Goal: Transaction & Acquisition: Book appointment/travel/reservation

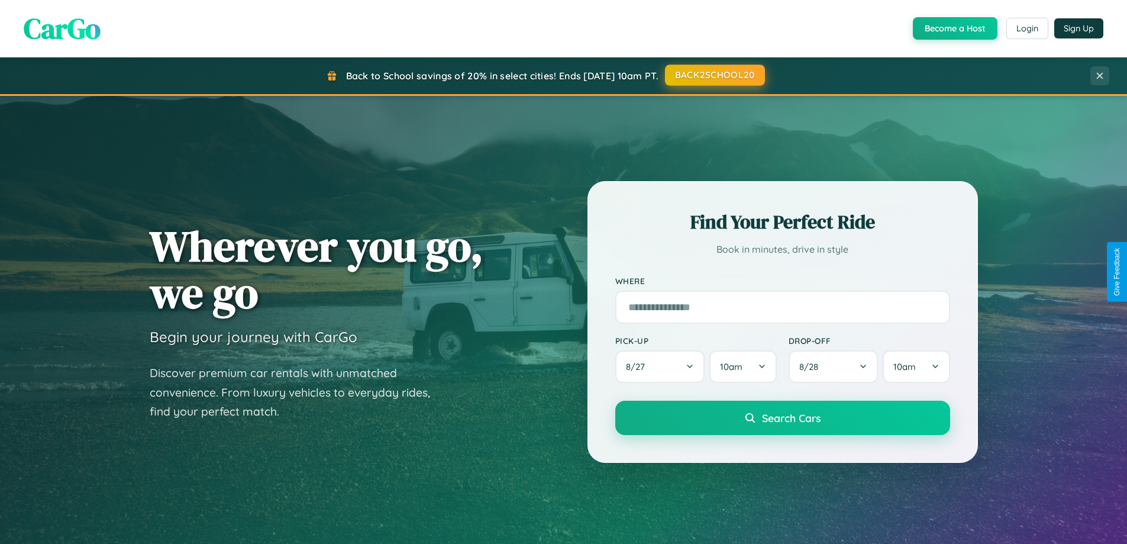
click at [714, 75] on button "BACK2SCHOOL20" at bounding box center [715, 74] width 100 height 21
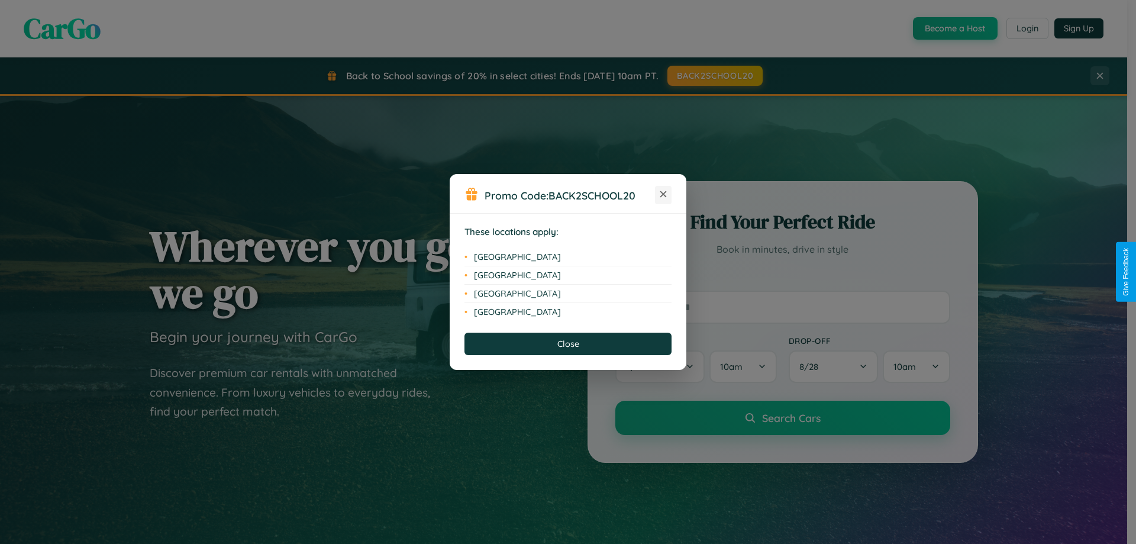
click at [663, 195] on icon at bounding box center [663, 194] width 7 height 7
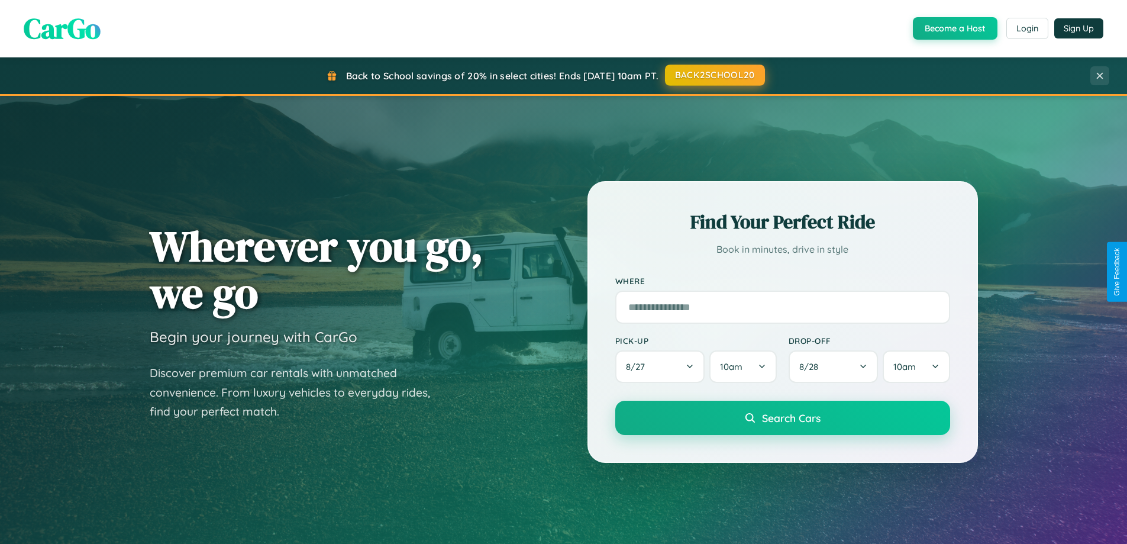
click at [714, 75] on button "BACK2SCHOOL20" at bounding box center [715, 74] width 100 height 21
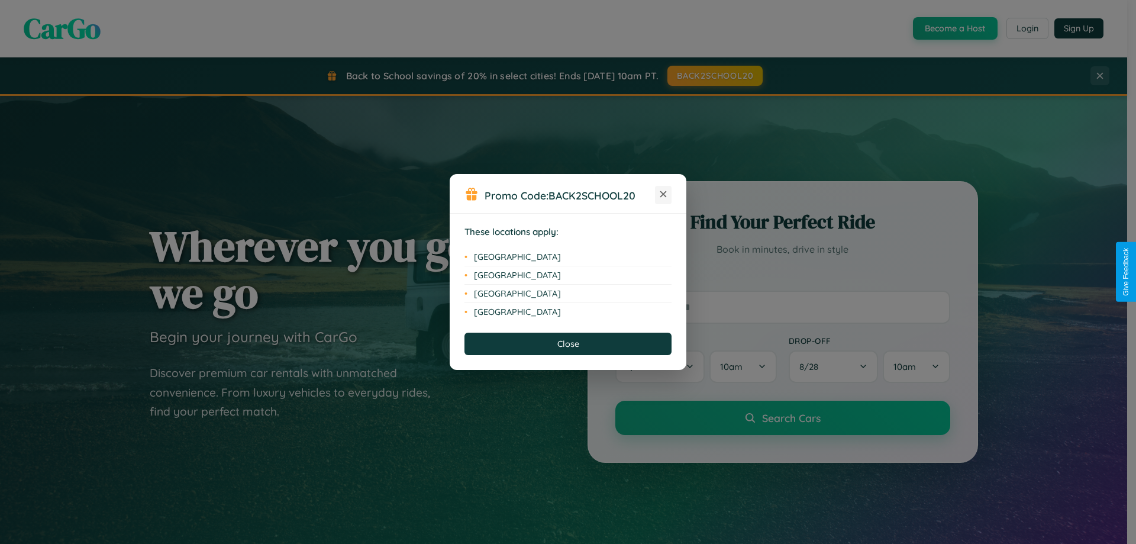
click at [663, 195] on icon at bounding box center [663, 194] width 7 height 7
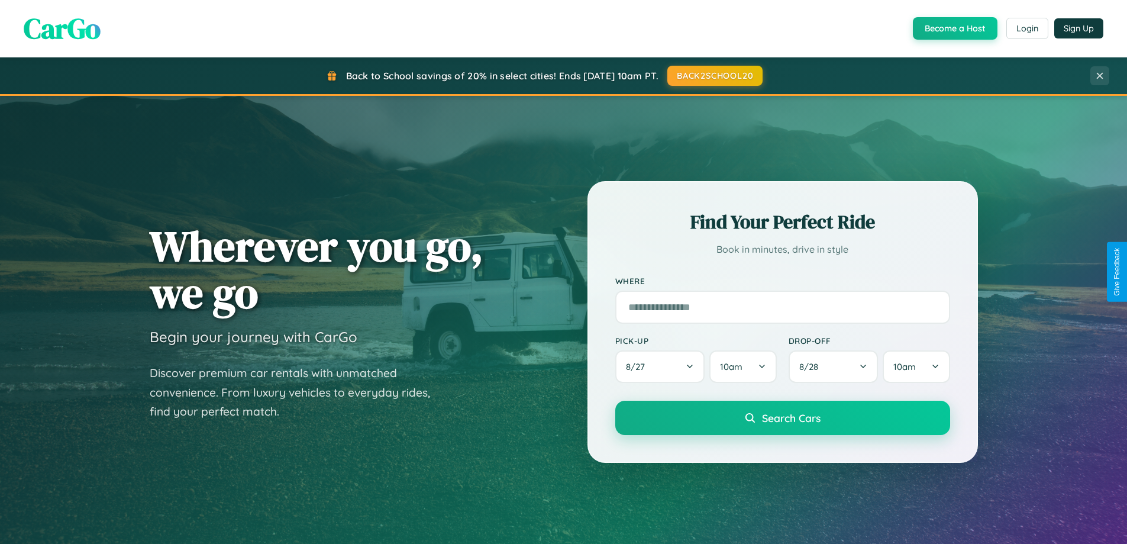
scroll to position [35, 0]
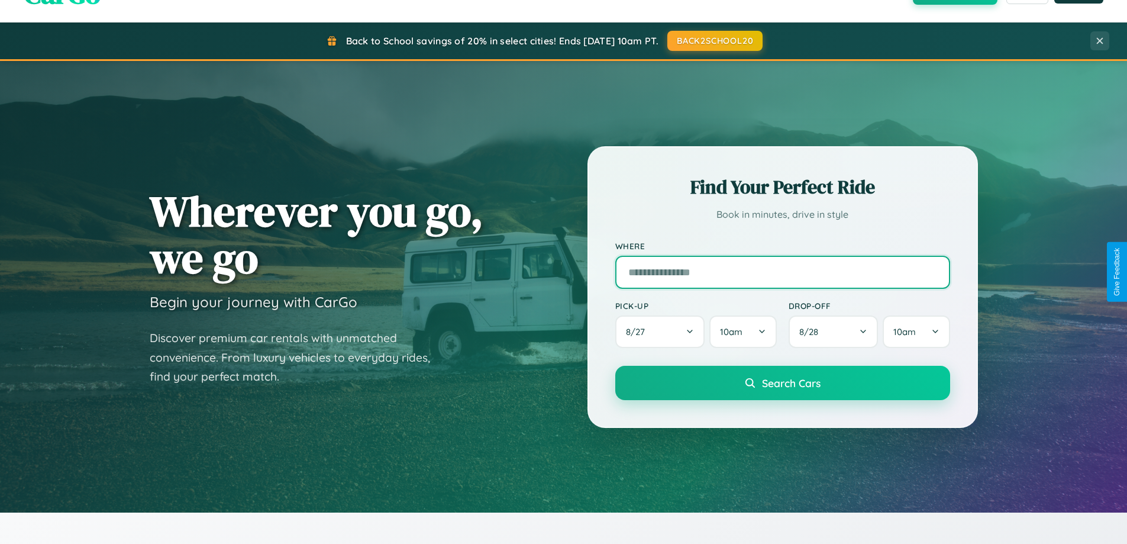
click at [782, 272] on input "text" at bounding box center [782, 272] width 335 height 33
type input "****"
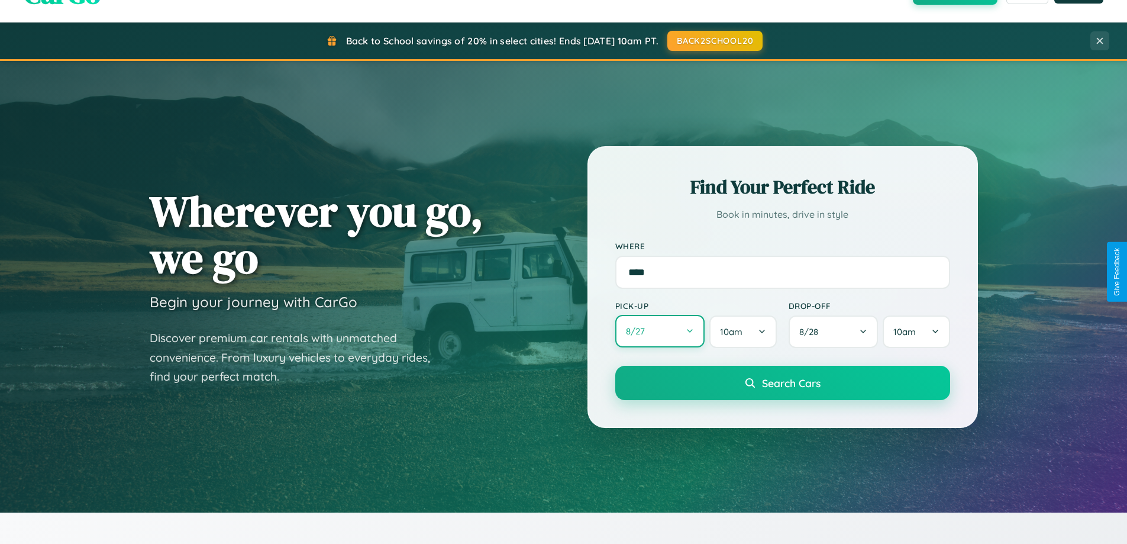
click at [660, 332] on button "8 / 27" at bounding box center [660, 331] width 90 height 33
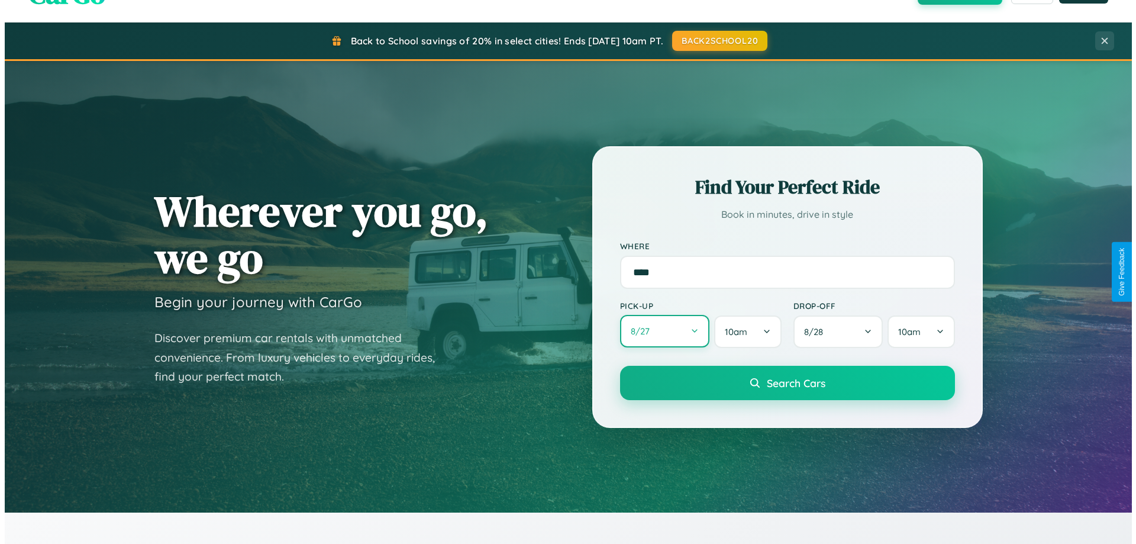
select select "*"
select select "****"
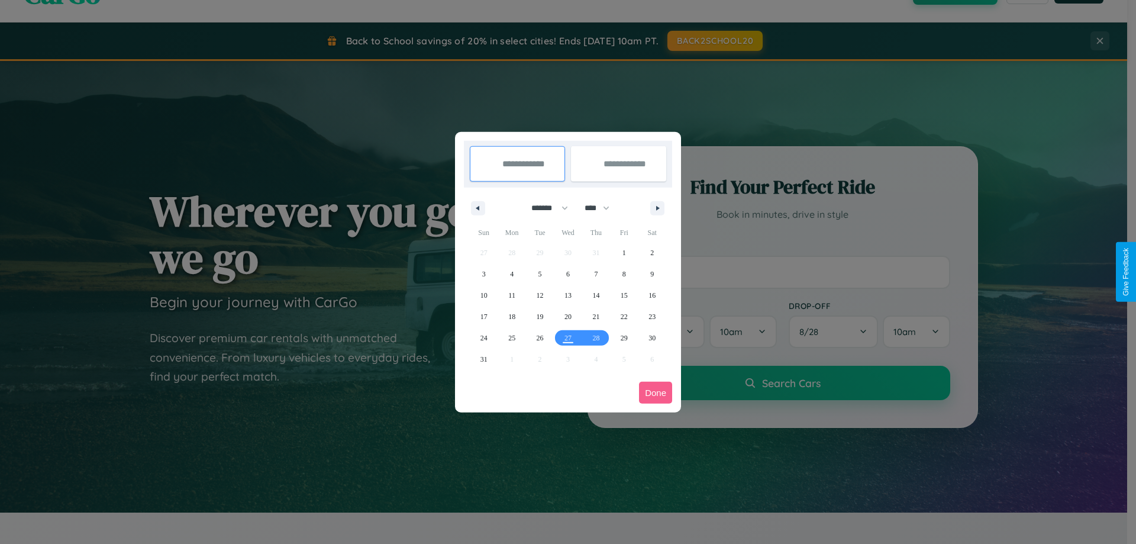
click at [544, 208] on select "******* ******** ***** ***** *** **** **** ****** ********* ******* ******** **…" at bounding box center [547, 208] width 50 height 20
select select "*"
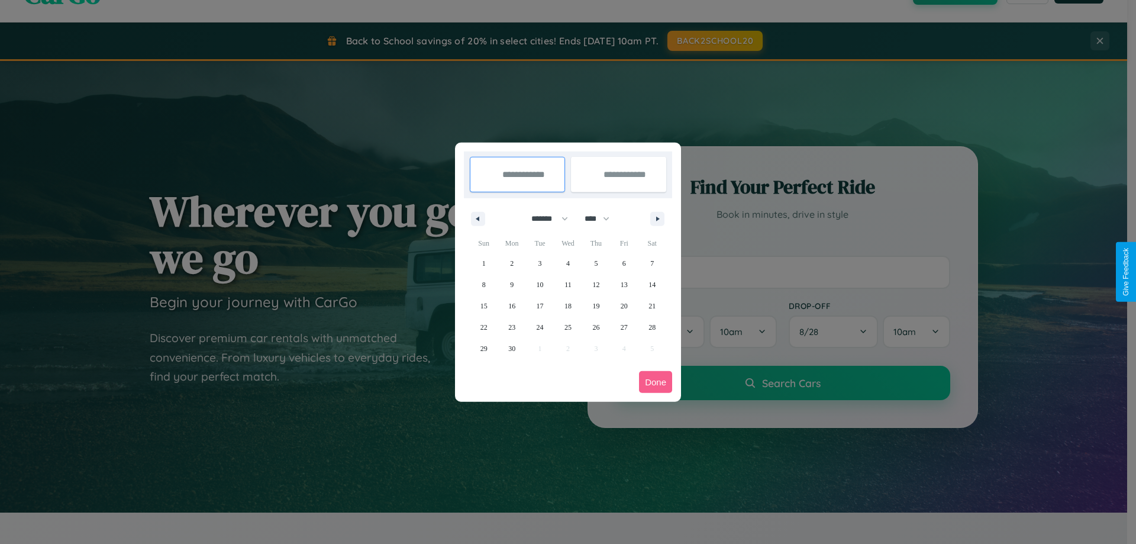
click at [602, 218] on select "**** **** **** **** **** **** **** **** **** **** **** **** **** **** **** ****…" at bounding box center [596, 219] width 35 height 20
select select "****"
click at [624, 284] on span "12" at bounding box center [624, 284] width 7 height 21
type input "**********"
click at [512, 327] on span "22" at bounding box center [511, 327] width 7 height 21
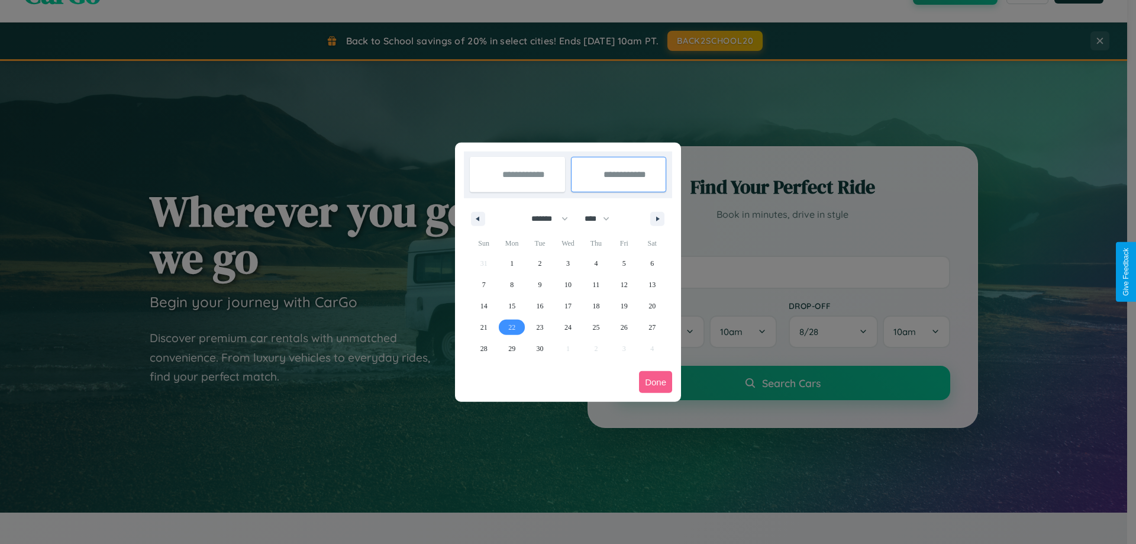
type input "**********"
click at [656, 382] on button "Done" at bounding box center [655, 382] width 33 height 22
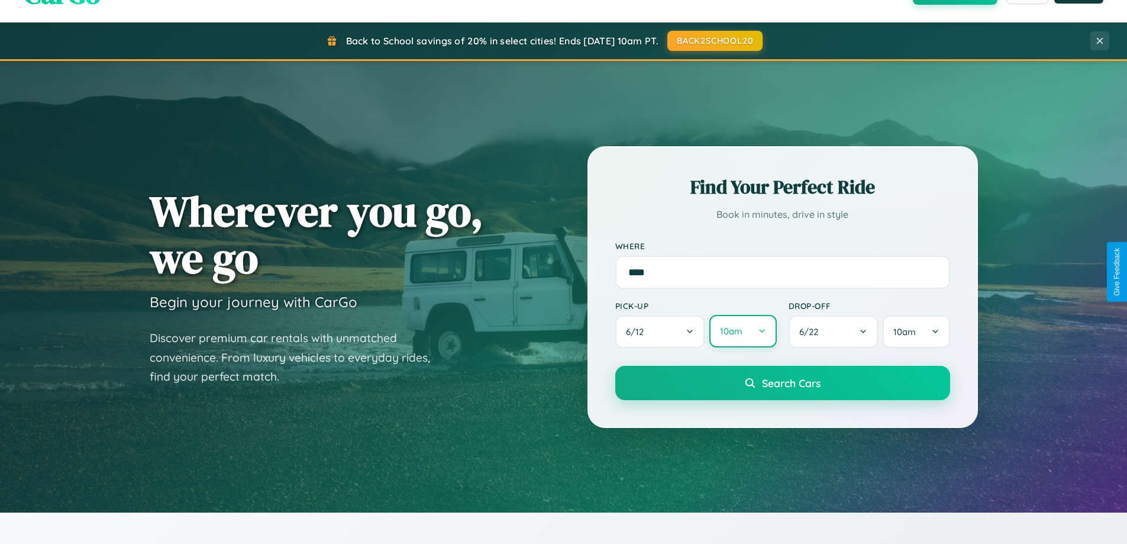
click at [743, 332] on button "10am" at bounding box center [742, 331] width 67 height 33
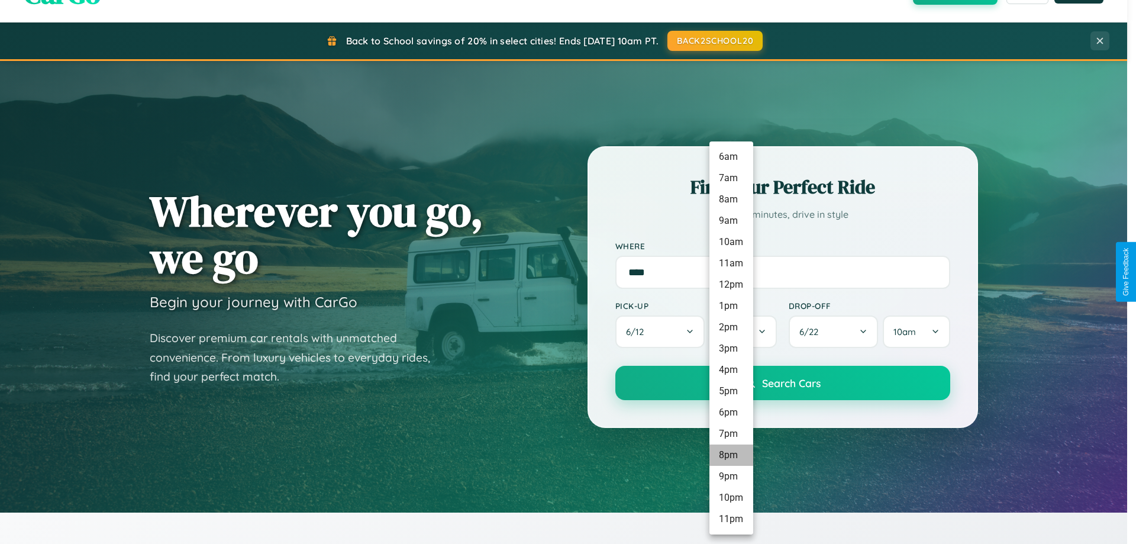
click at [731, 455] on li "8pm" at bounding box center [731, 454] width 44 height 21
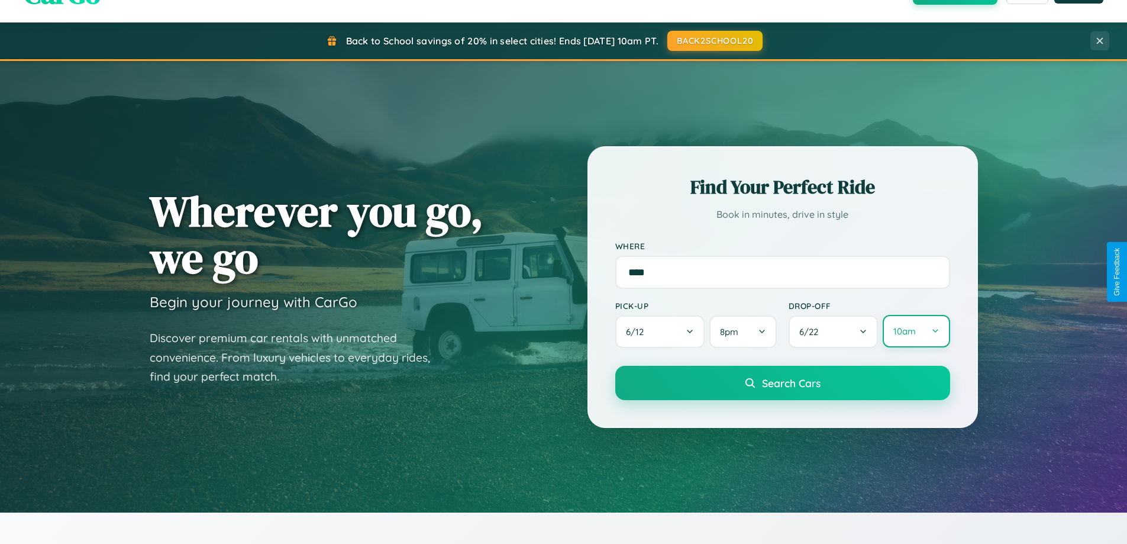
click at [916, 331] on button "10am" at bounding box center [916, 331] width 67 height 33
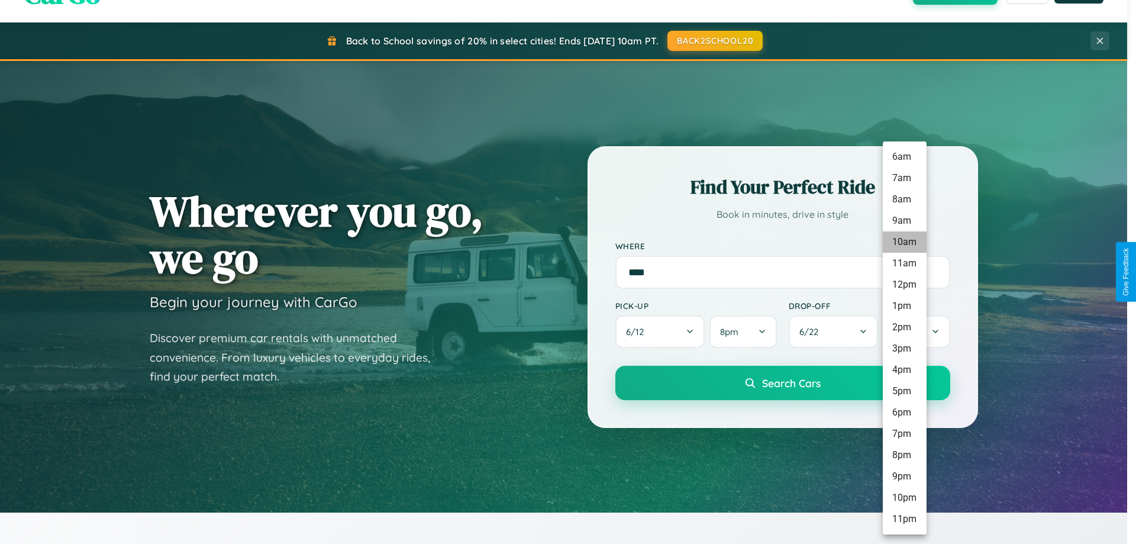
click at [904, 242] on li "10am" at bounding box center [905, 241] width 44 height 21
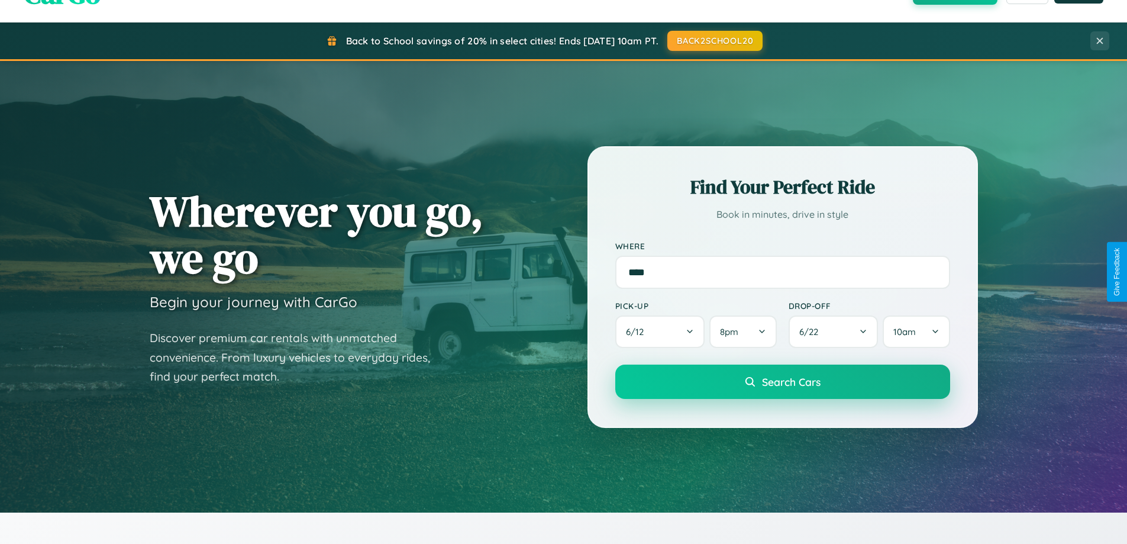
click at [782, 383] on span "Search Cars" at bounding box center [791, 381] width 59 height 13
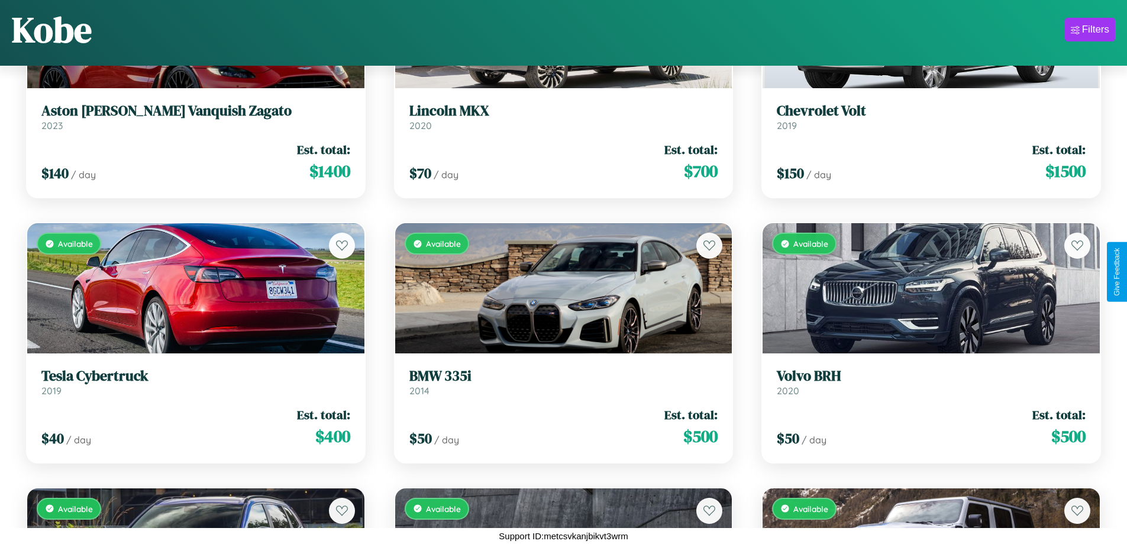
scroll to position [4140, 0]
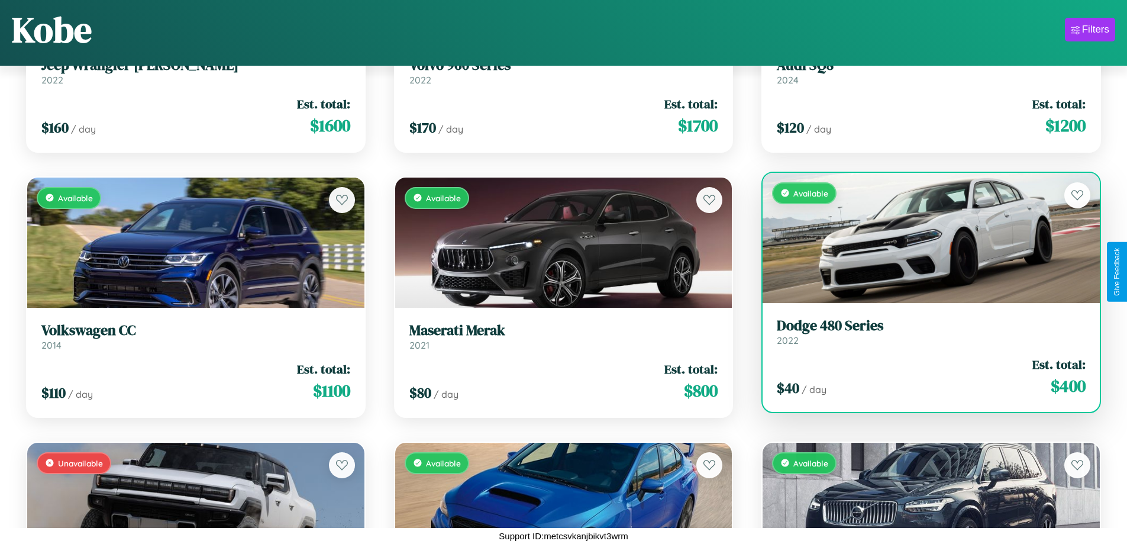
click at [924, 331] on h3 "Dodge 480 Series" at bounding box center [931, 325] width 309 height 17
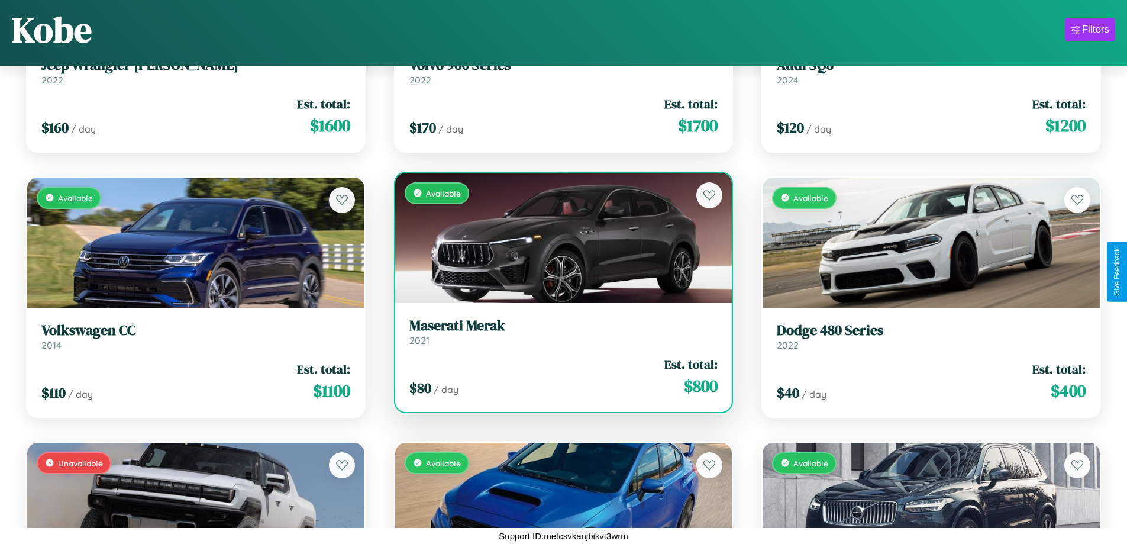
scroll to position [2021, 0]
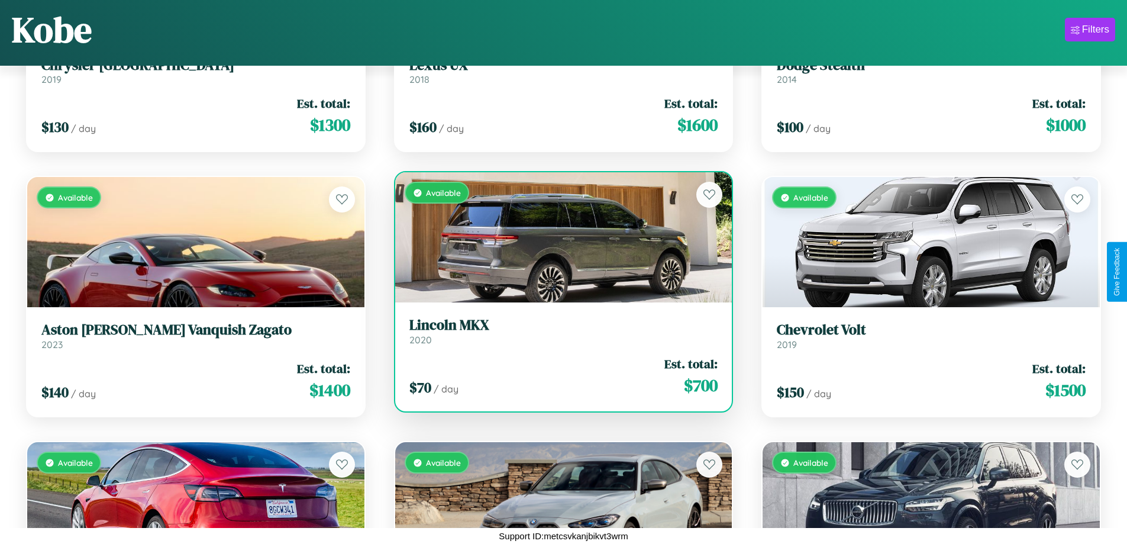
click at [559, 331] on h3 "Lincoln MKX" at bounding box center [563, 325] width 309 height 17
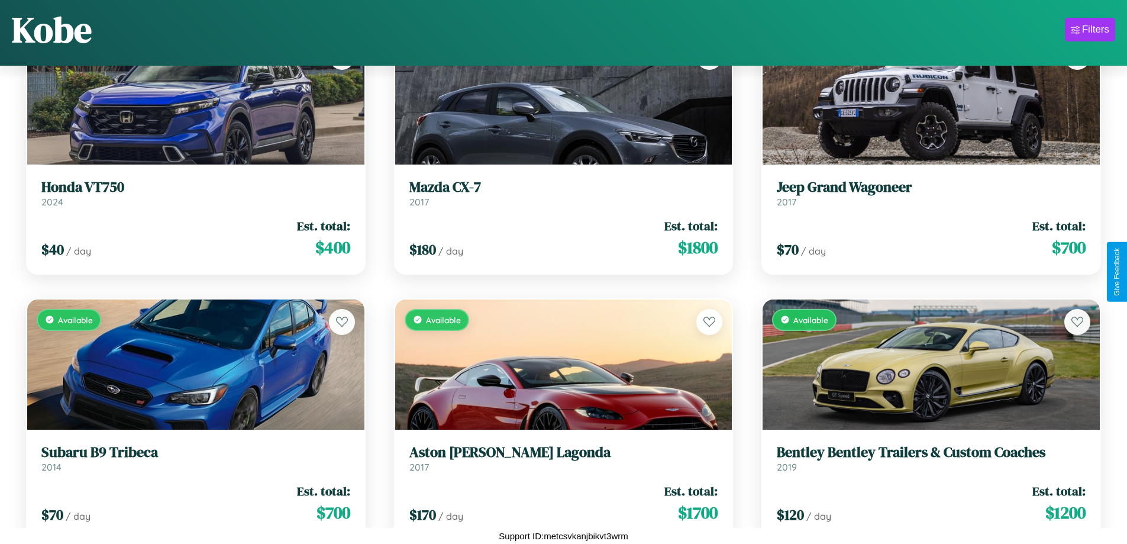
scroll to position [5391, 0]
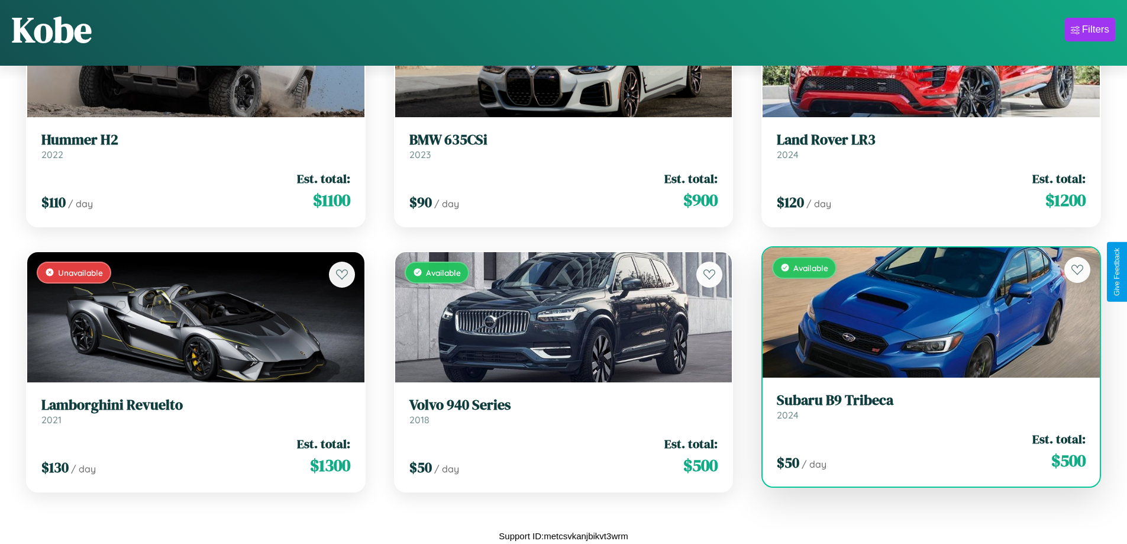
click at [924, 406] on h3 "Subaru B9 Tribeca" at bounding box center [931, 400] width 309 height 17
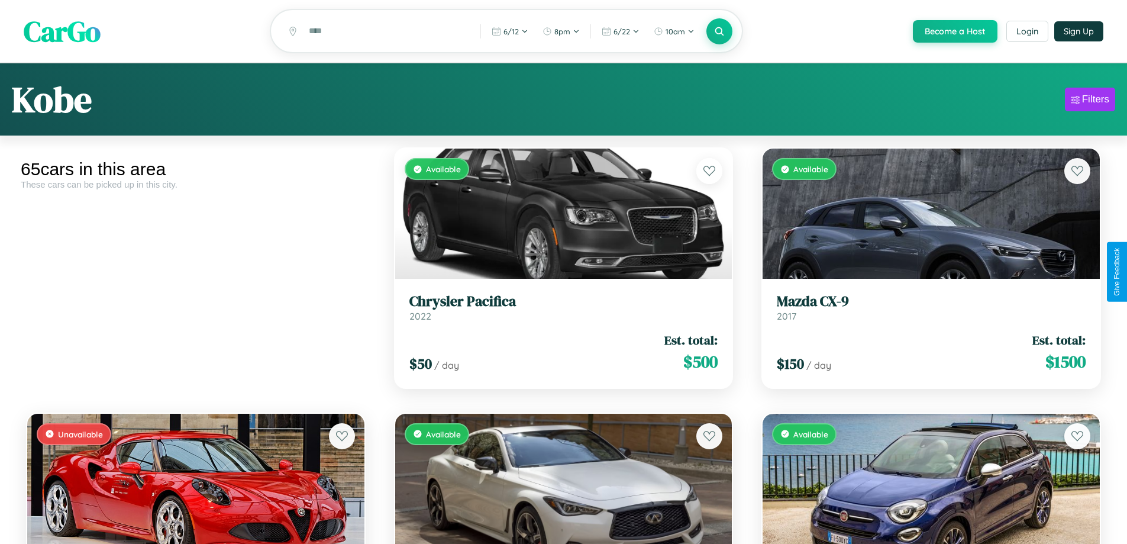
scroll to position [4405, 0]
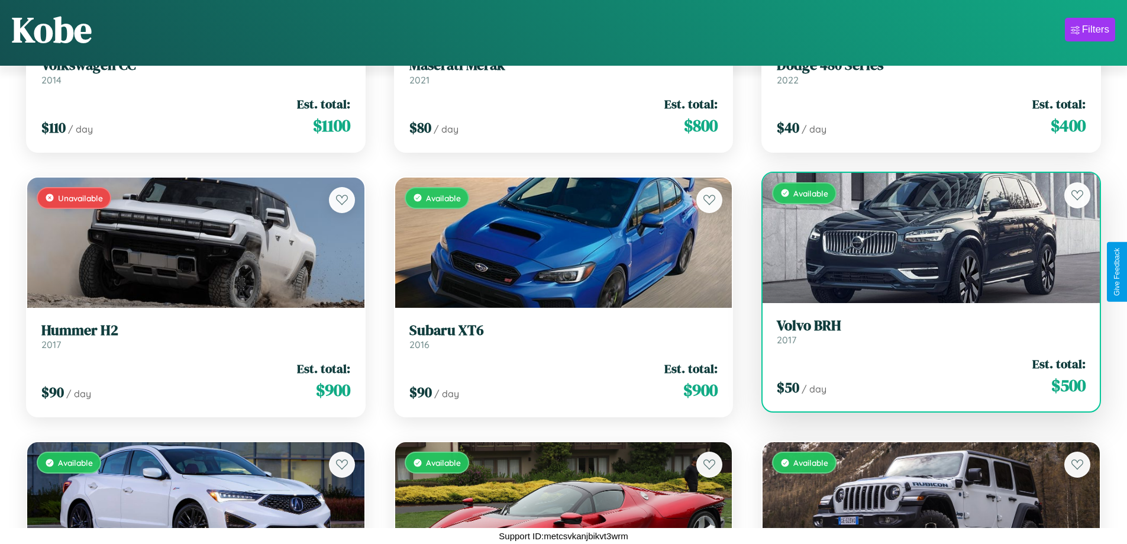
click at [924, 335] on link "Volvo BRH 2017" at bounding box center [931, 331] width 309 height 29
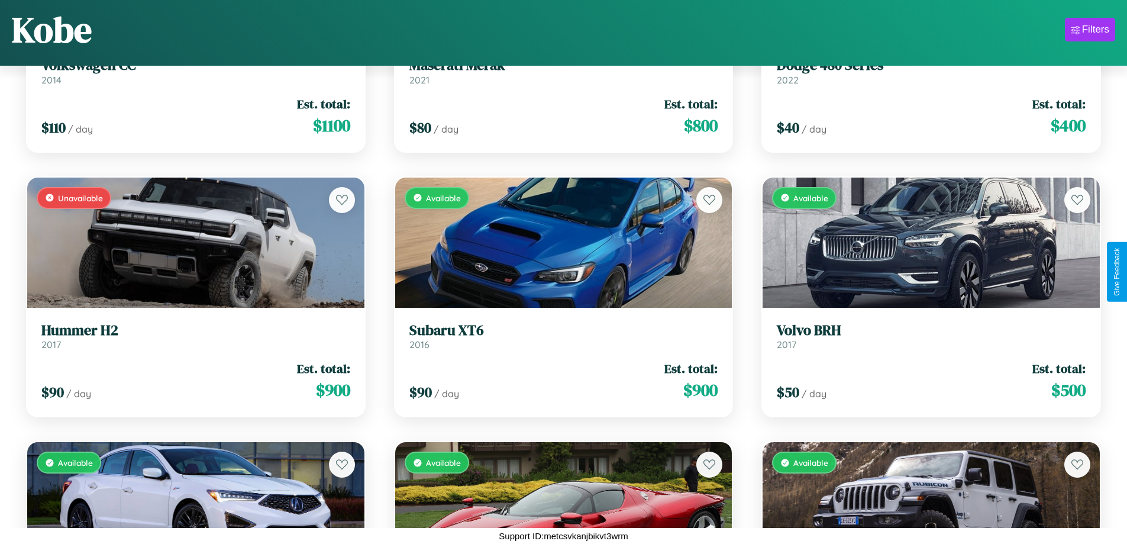
scroll to position [3433, 0]
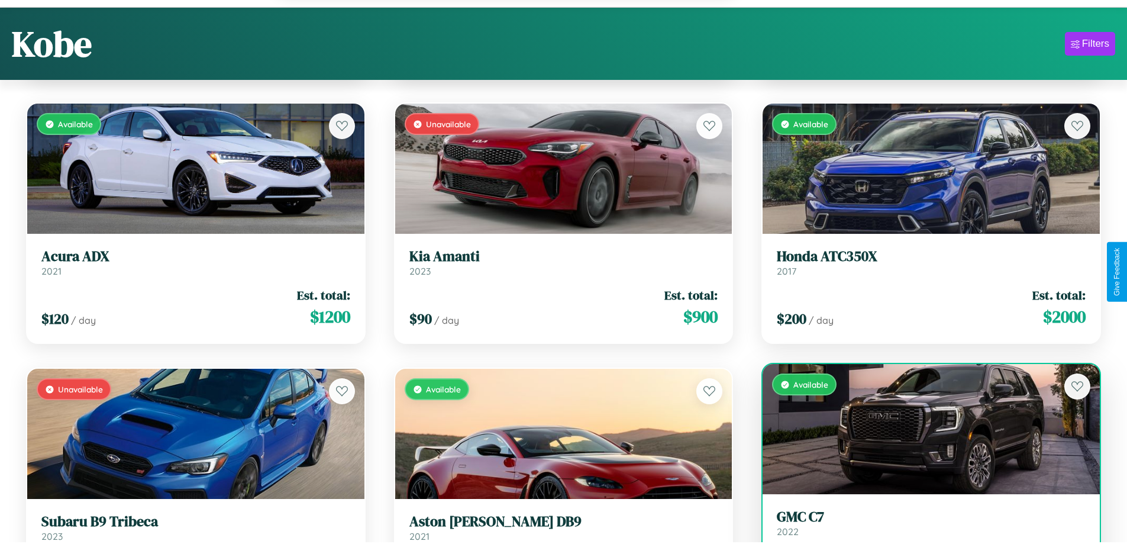
click at [924, 529] on link "GMC C7 2022" at bounding box center [931, 522] width 309 height 29
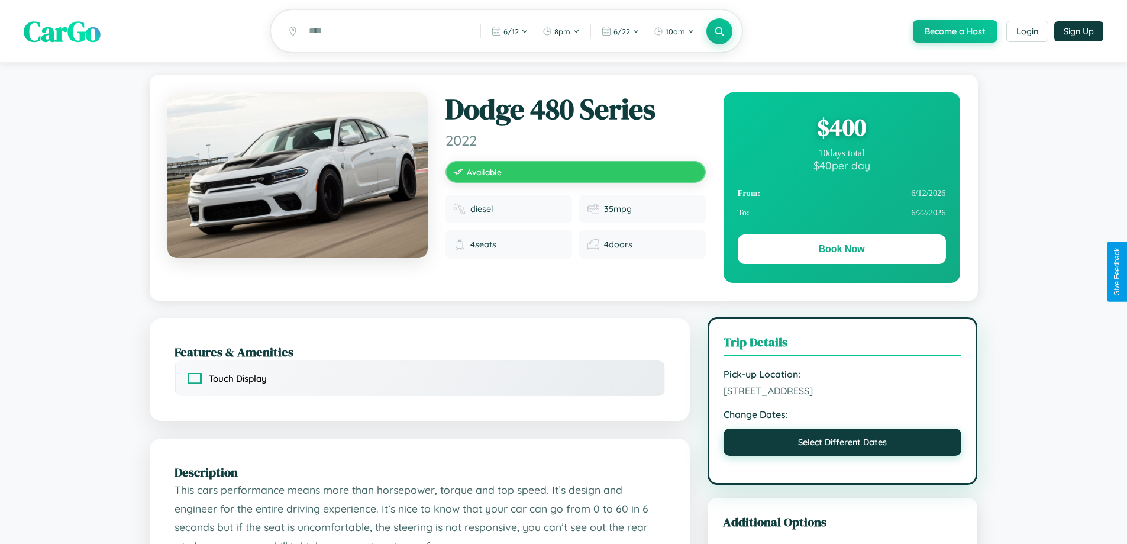
click at [843, 444] on button "Select Different Dates" at bounding box center [843, 441] width 238 height 27
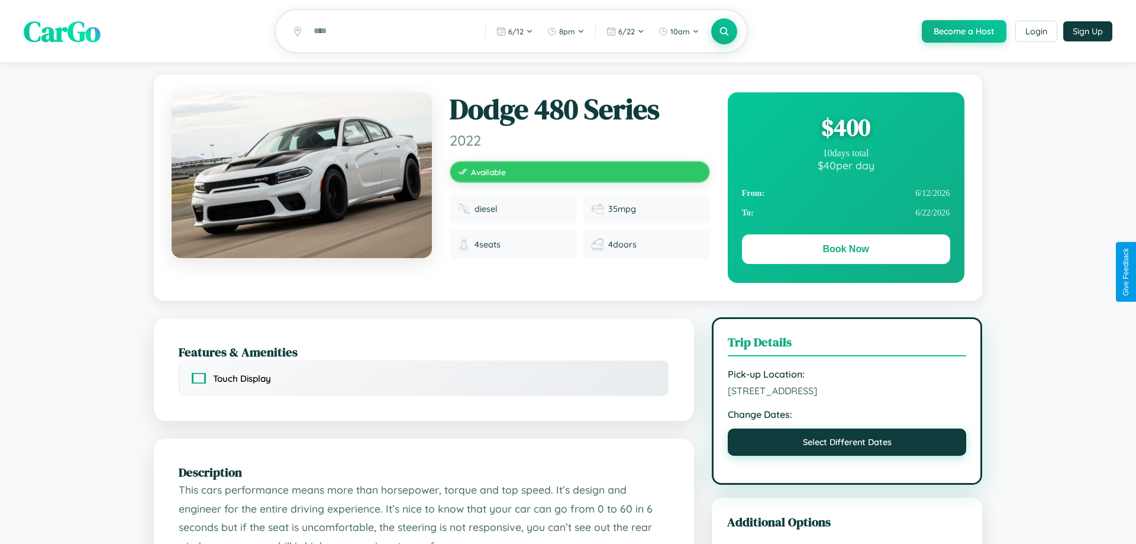
select select "*"
select select "****"
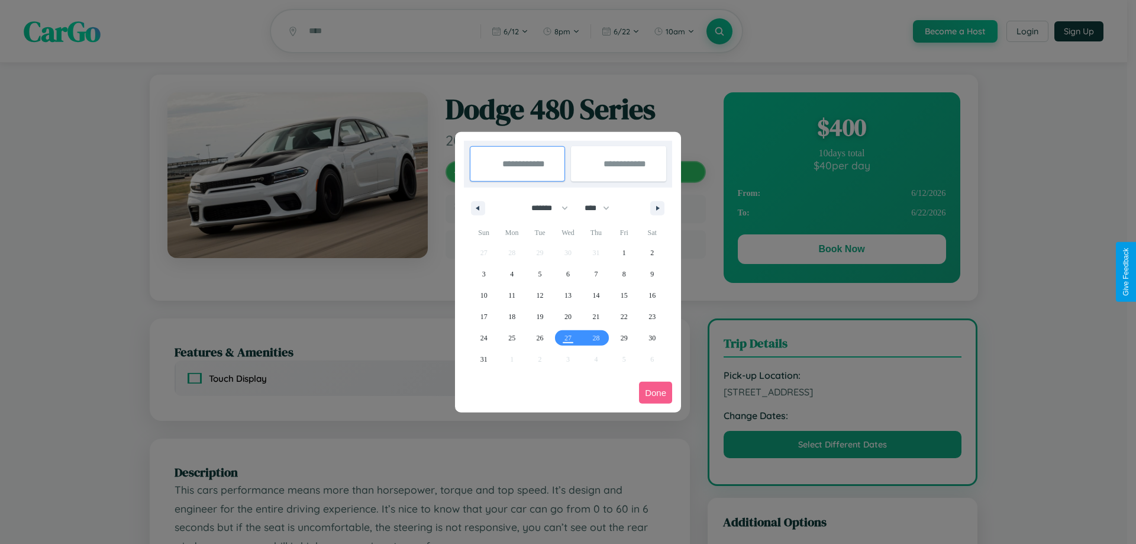
click at [544, 208] on select "******* ******** ***** ***** *** **** **** ****** ********* ******* ******** **…" at bounding box center [547, 208] width 50 height 20
click at [624, 337] on span "29" at bounding box center [624, 337] width 7 height 21
type input "**********"
click at [652, 337] on span "30" at bounding box center [651, 337] width 7 height 21
type input "**********"
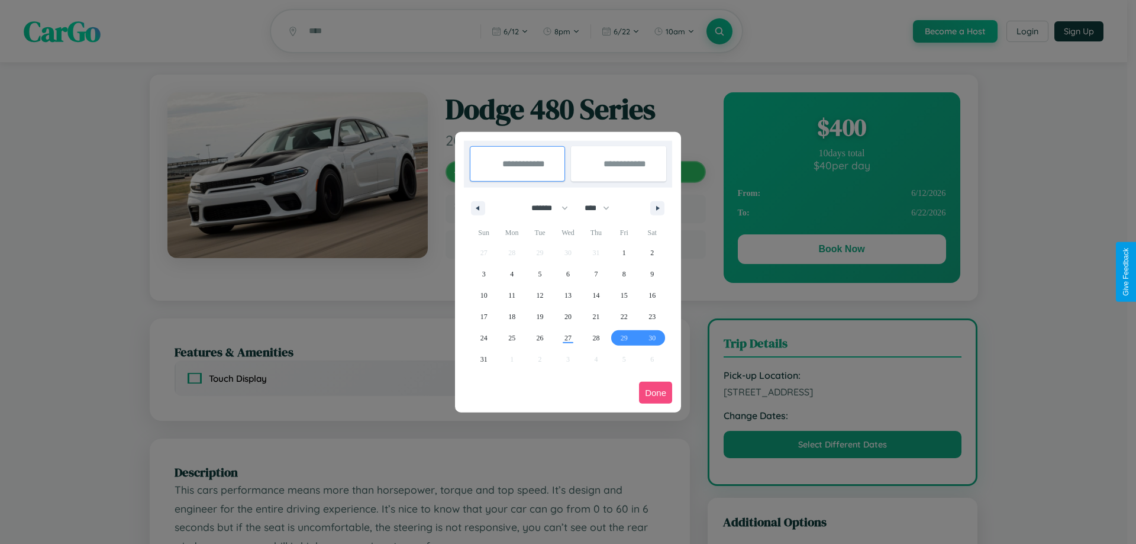
click at [656, 392] on button "Done" at bounding box center [655, 393] width 33 height 22
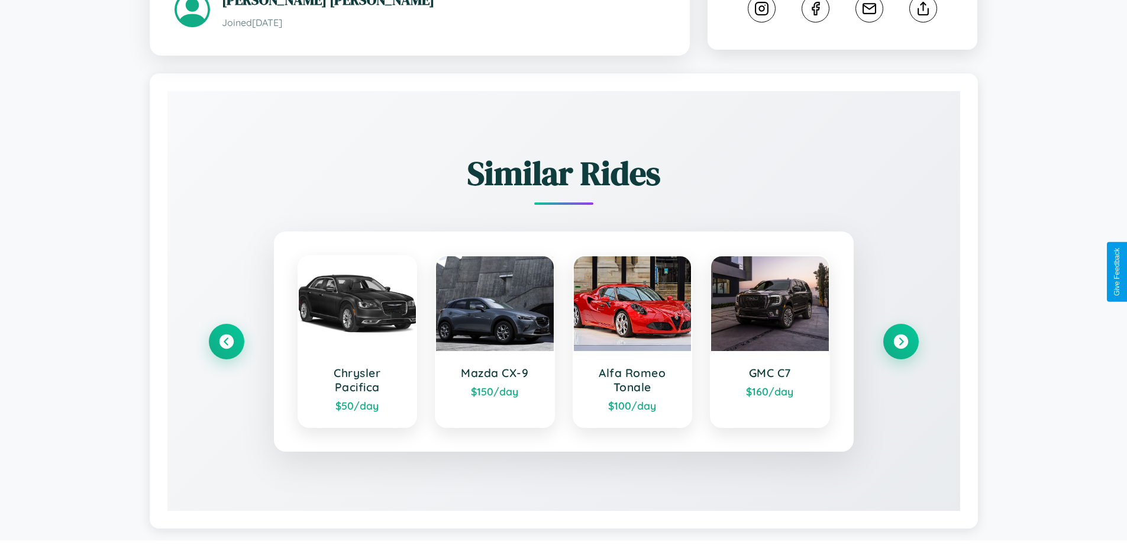
scroll to position [664, 0]
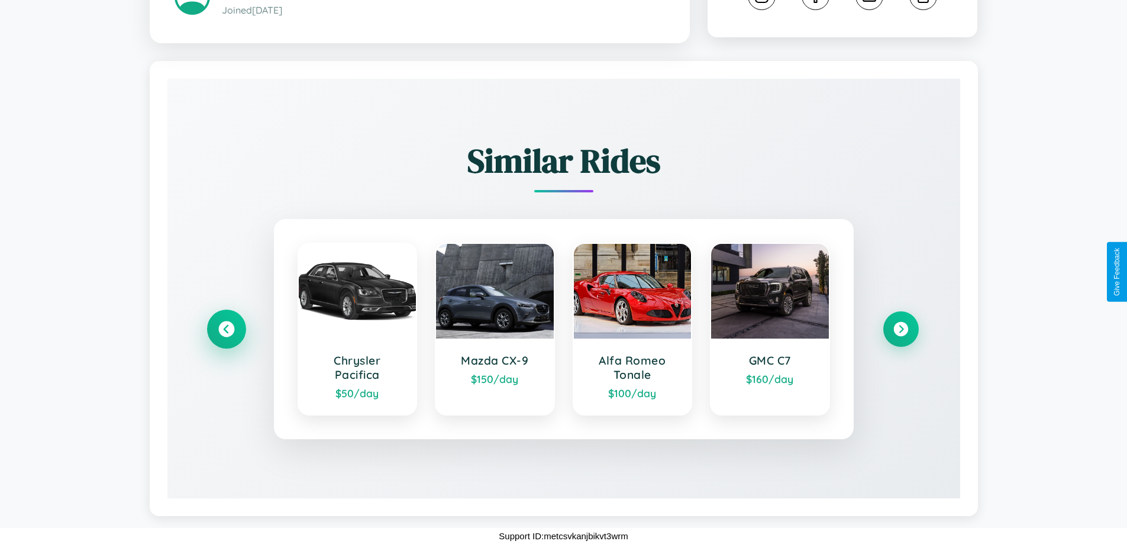
click at [226, 329] on icon at bounding box center [226, 329] width 16 height 16
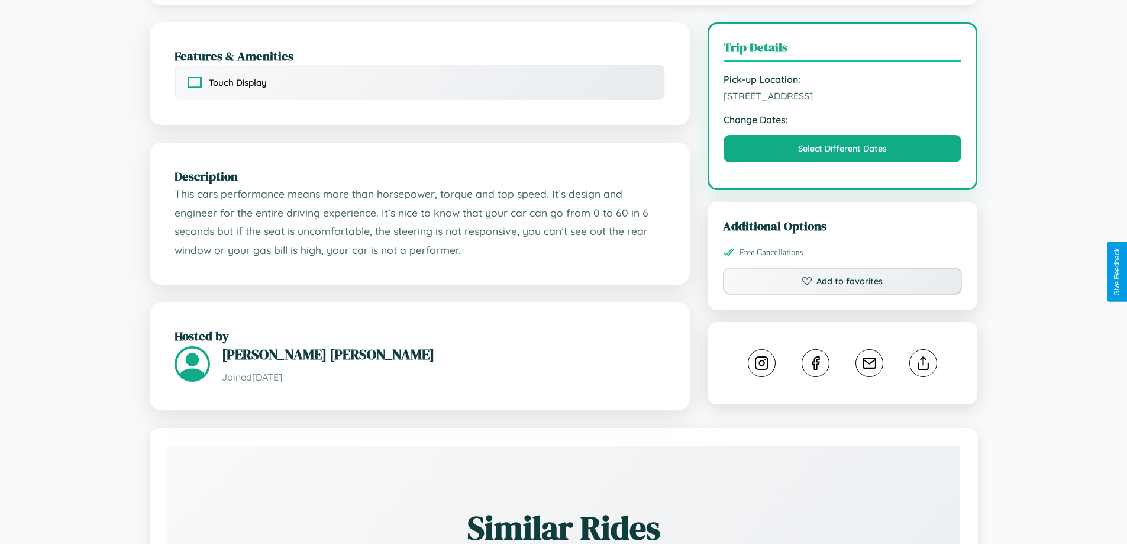
scroll to position [307, 0]
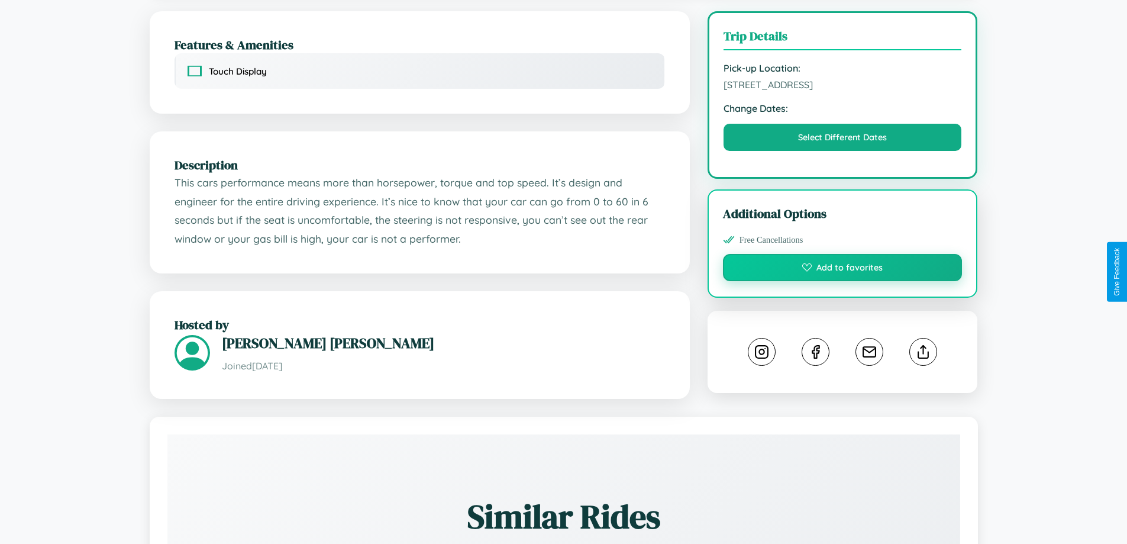
click at [843, 269] on button "Add to favorites" at bounding box center [843, 267] width 240 height 27
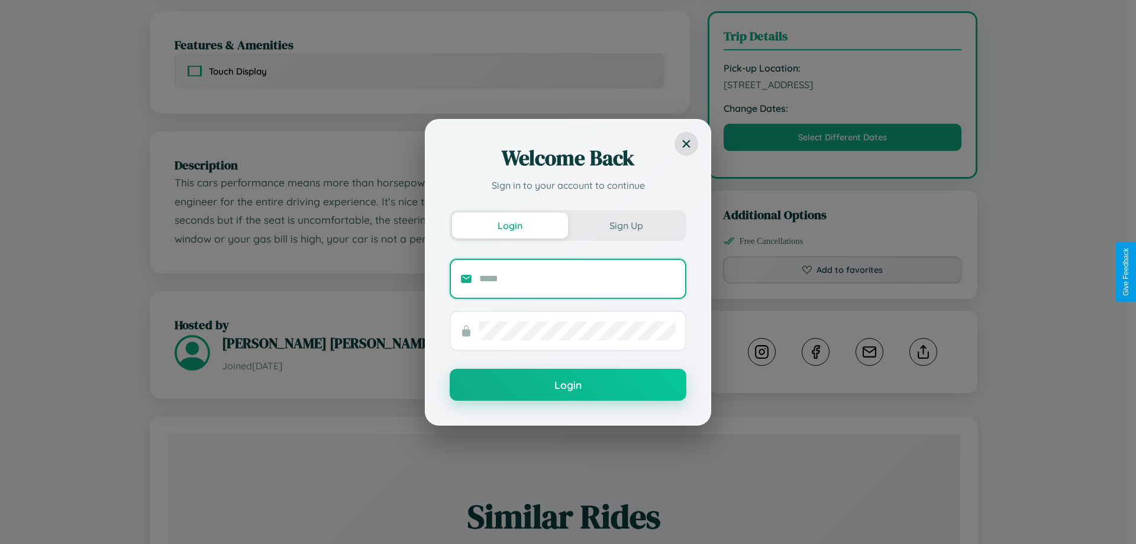
click at [577, 278] on input "text" at bounding box center [577, 278] width 196 height 19
type input "**********"
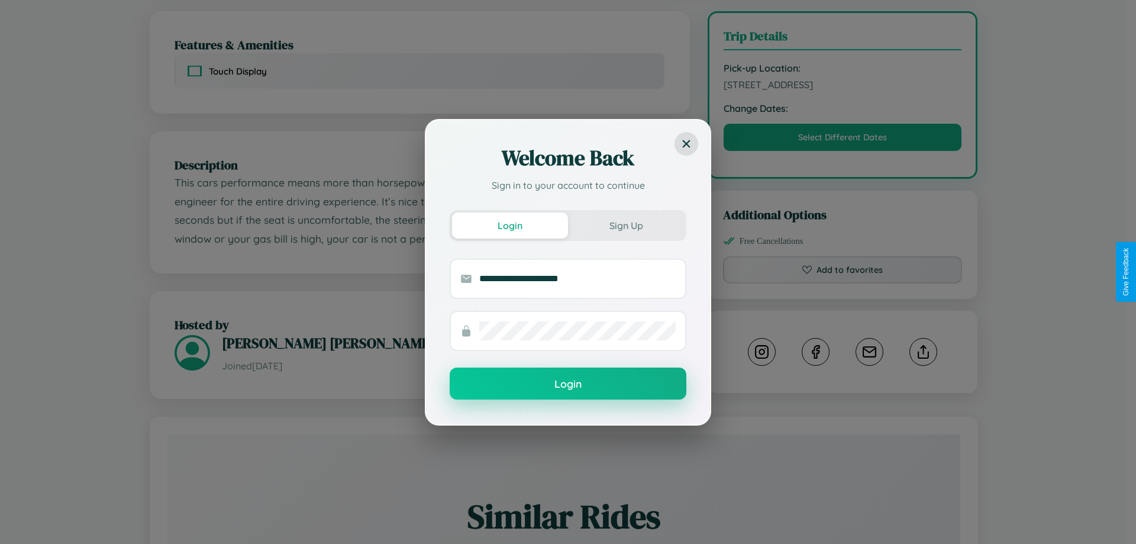
click at [568, 384] on button "Login" at bounding box center [568, 383] width 237 height 32
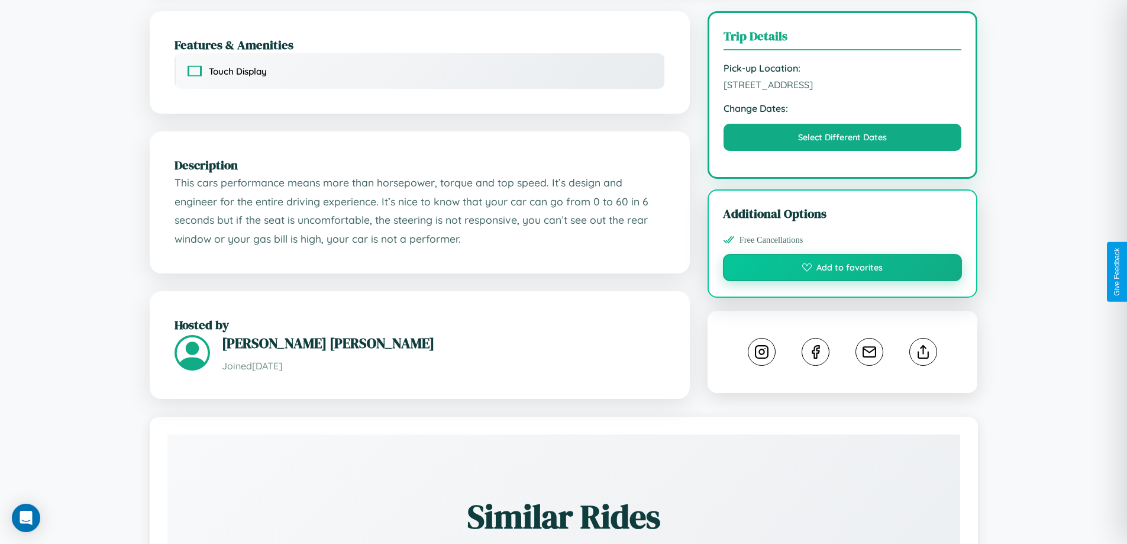
click at [843, 269] on button "Add to favorites" at bounding box center [843, 267] width 240 height 27
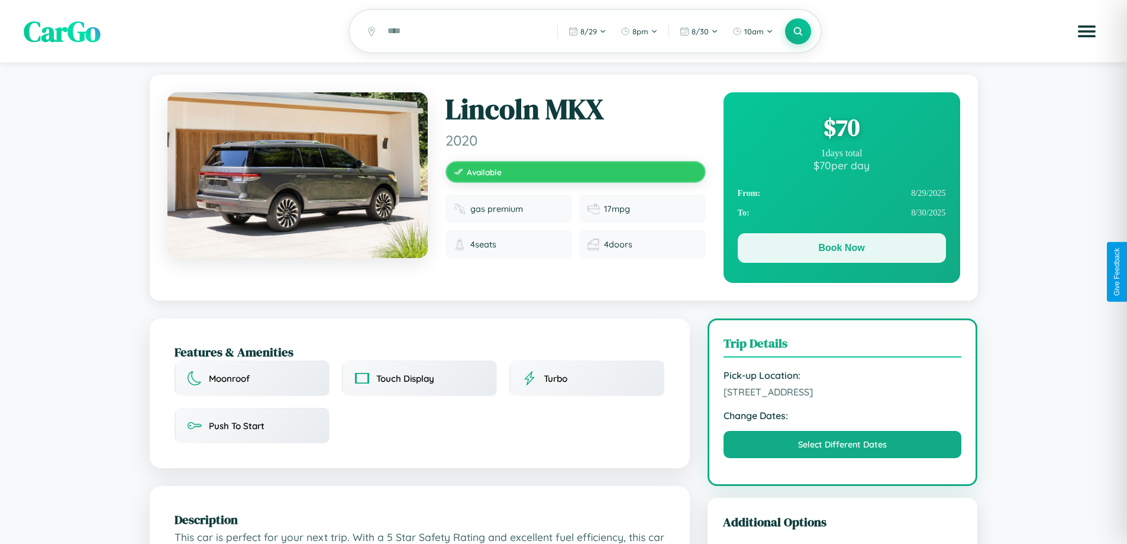
click at [841, 250] on button "Book Now" at bounding box center [842, 248] width 208 height 30
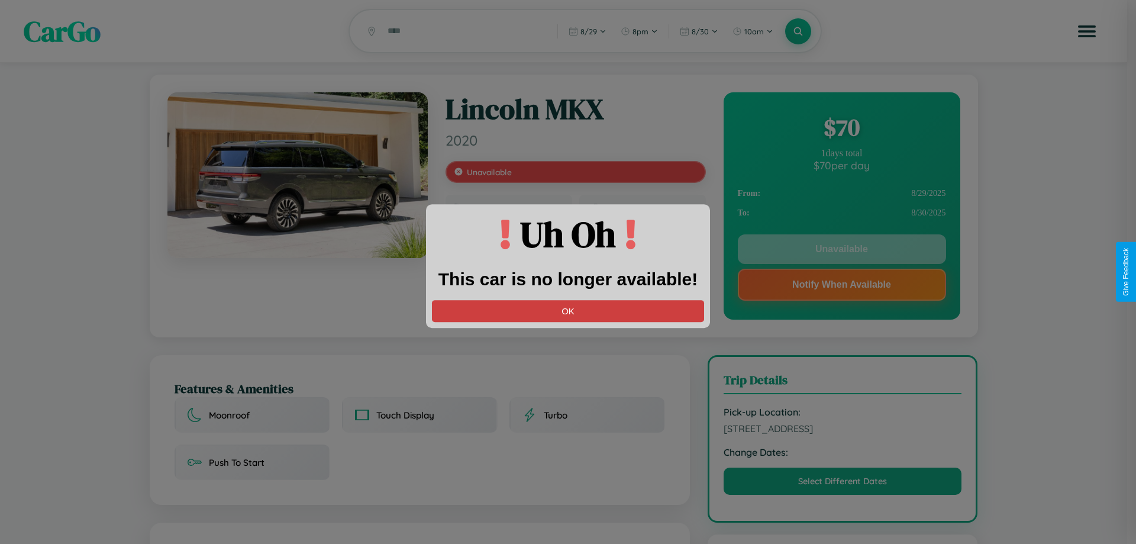
click at [568, 311] on button "OK" at bounding box center [568, 311] width 272 height 22
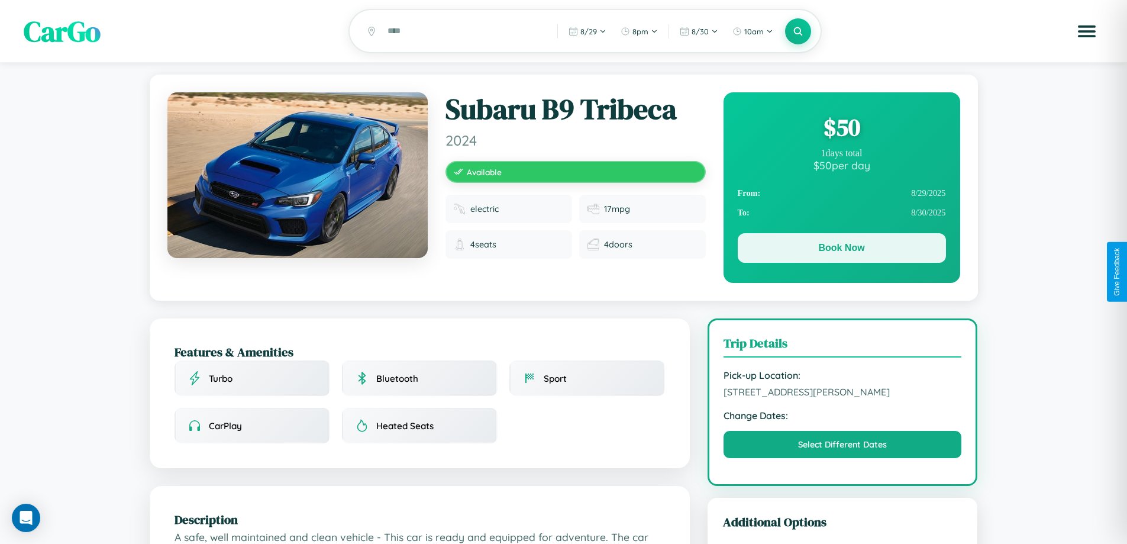
click at [841, 250] on button "Book Now" at bounding box center [842, 248] width 208 height 30
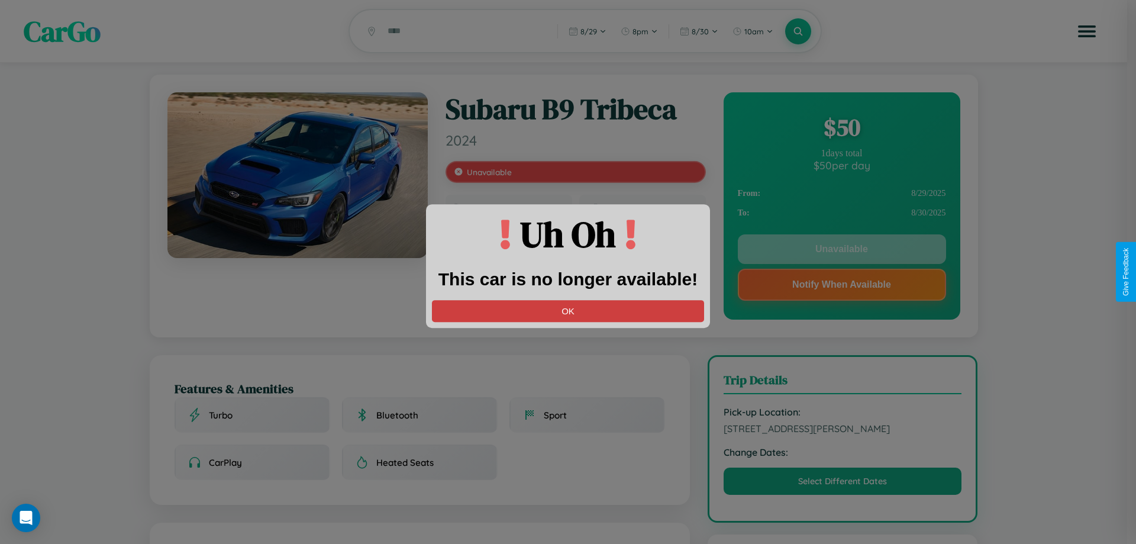
click at [568, 311] on button "OK" at bounding box center [568, 311] width 272 height 22
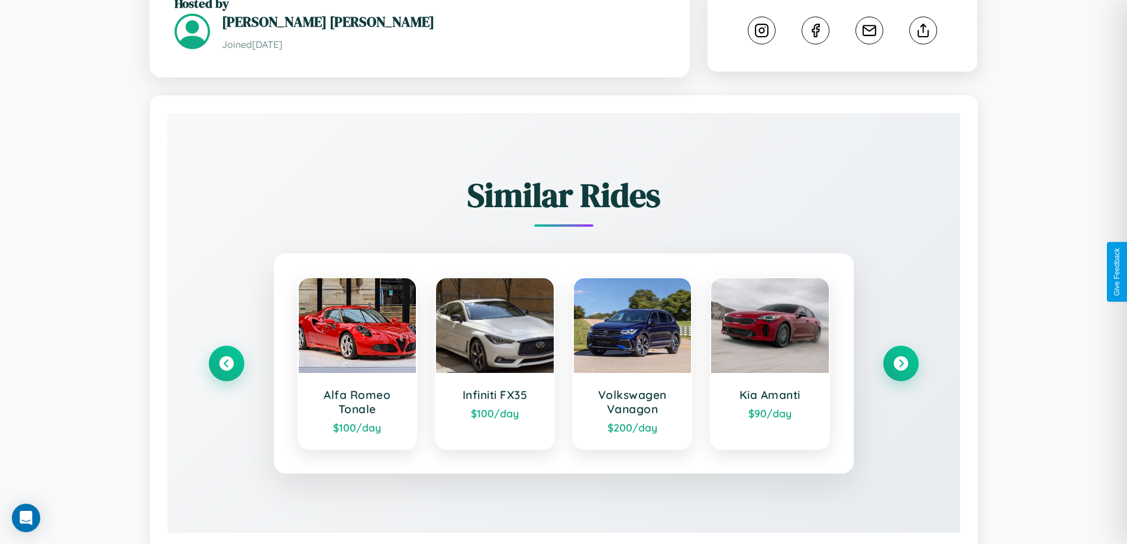
scroll to position [664, 0]
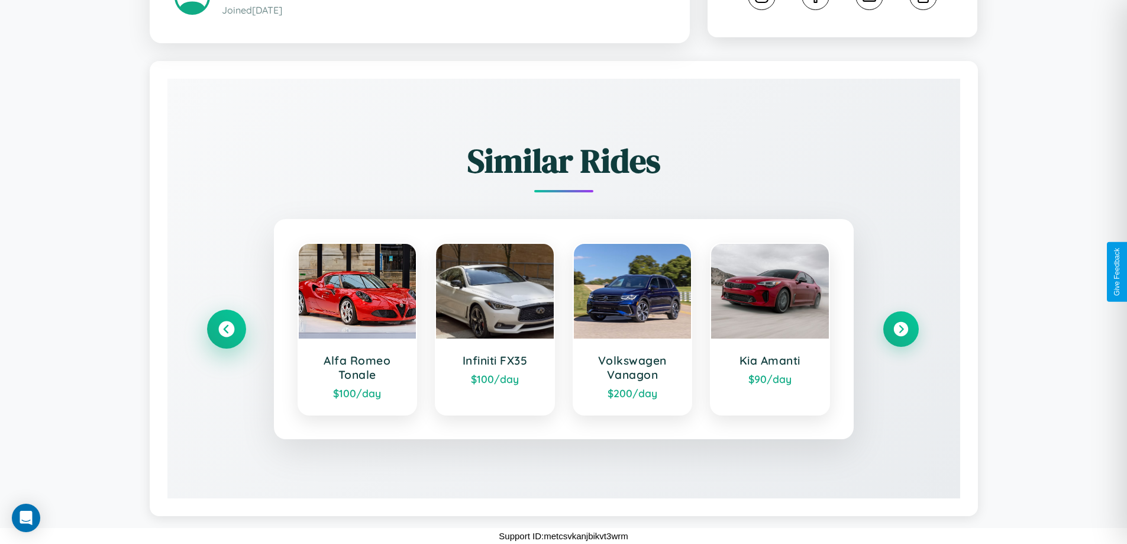
click at [226, 329] on icon at bounding box center [226, 329] width 16 height 16
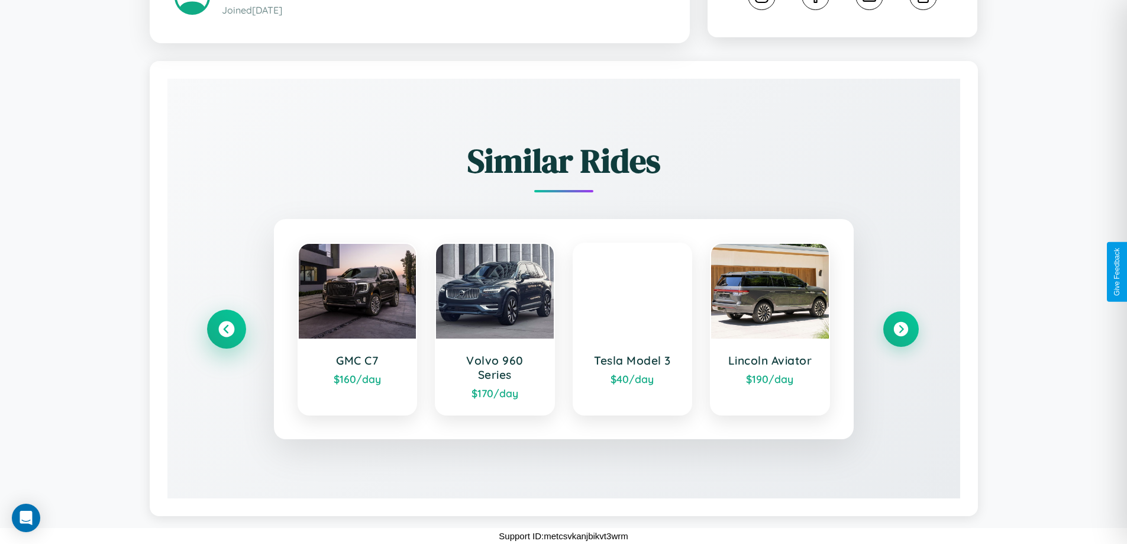
scroll to position [650, 0]
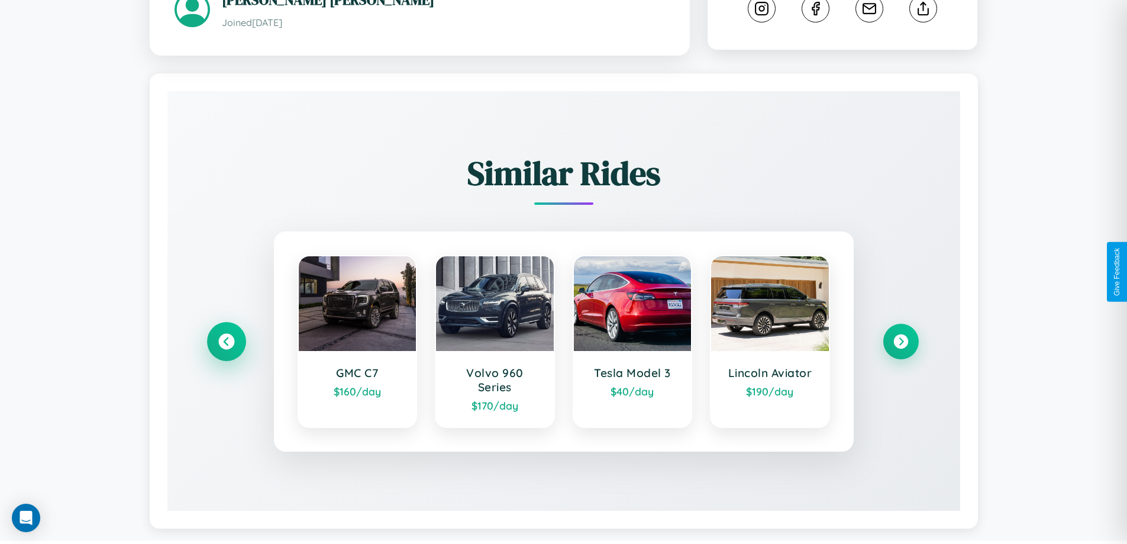
click at [226, 336] on icon at bounding box center [226, 342] width 16 height 16
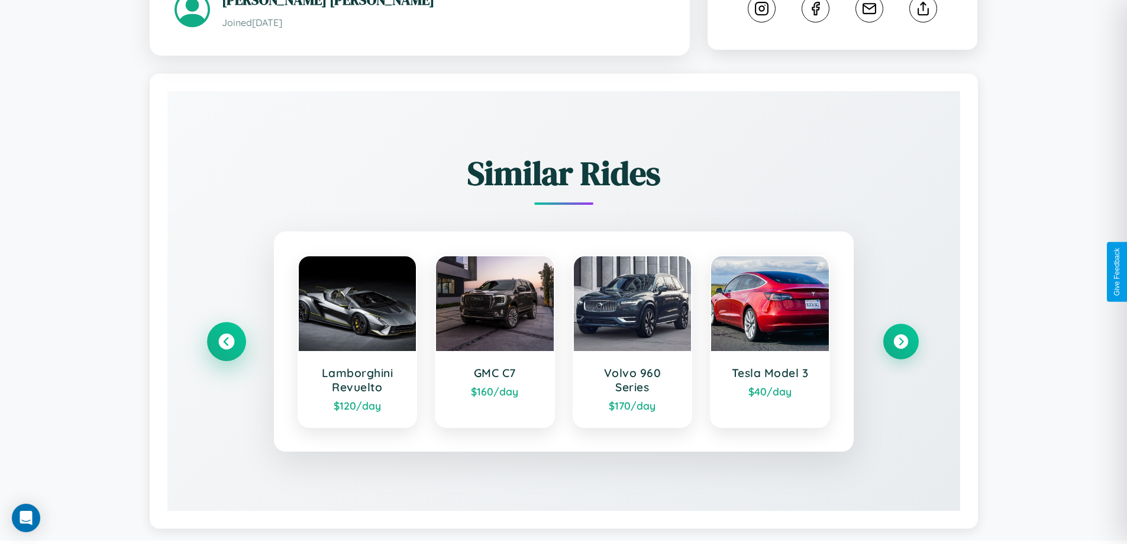
scroll to position [664, 0]
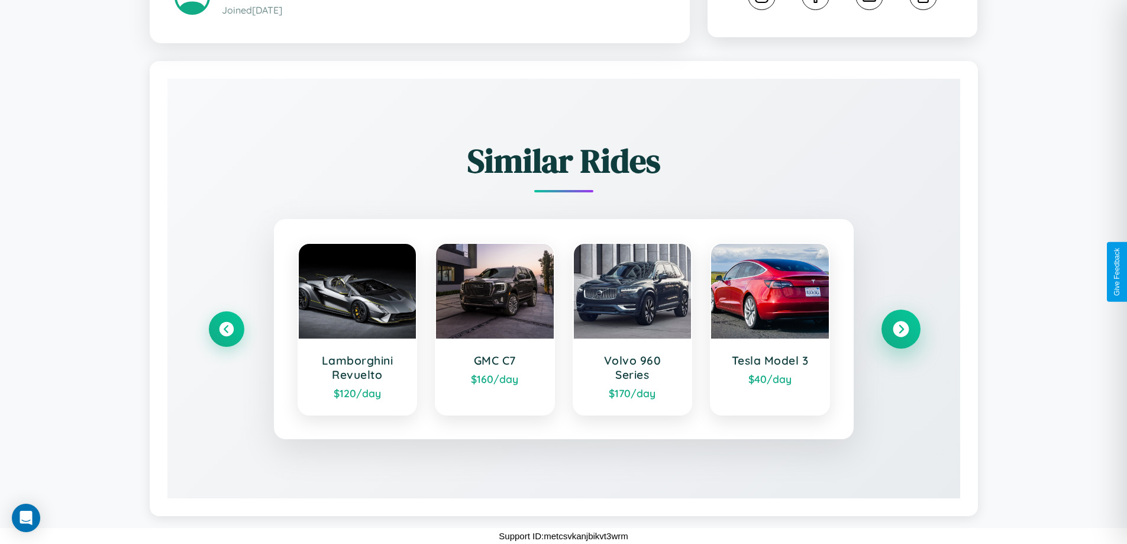
click at [901, 329] on icon at bounding box center [901, 329] width 16 height 16
